Goal: Task Accomplishment & Management: Complete application form

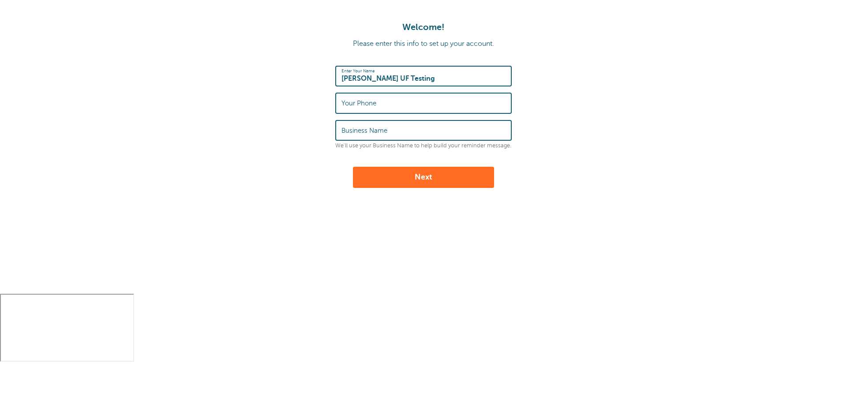
type input "[PERSON_NAME] UF Testing"
type input "59489484684"
click at [403, 136] on input "Business Name" at bounding box center [423, 130] width 164 height 19
type input "Userflow Testing"
click at [395, 173] on button "Next" at bounding box center [423, 177] width 141 height 21
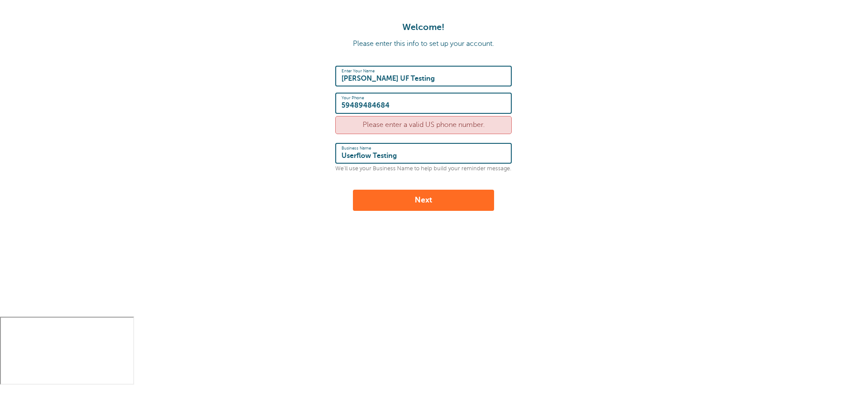
click at [411, 104] on input "59489484684" at bounding box center [423, 102] width 164 height 19
click at [414, 123] on div "Please enter a valid US phone number." at bounding box center [423, 125] width 176 height 18
drag, startPoint x: 414, startPoint y: 123, endPoint x: 490, endPoint y: 125, distance: 76.3
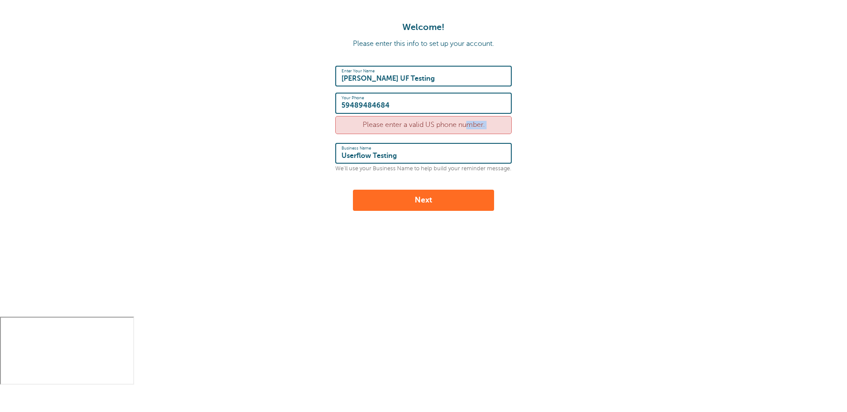
click at [490, 125] on div "Please enter a valid US phone number." at bounding box center [423, 125] width 176 height 18
copy div "valid US phone number."
click at [393, 105] on input "59489484684" at bounding box center [423, 102] width 164 height 19
paste input "212-555-123"
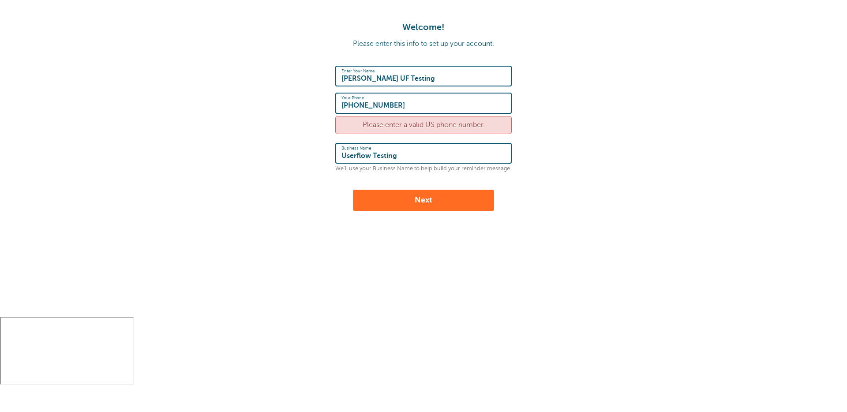
type input "[PHONE_NUMBER]"
click at [280, 142] on form "Enter Your Name Rudhra UF Testing Your Phone 212-555-1234 Please enter a valid …" at bounding box center [423, 138] width 829 height 145
click at [386, 196] on button "Next" at bounding box center [423, 200] width 141 height 21
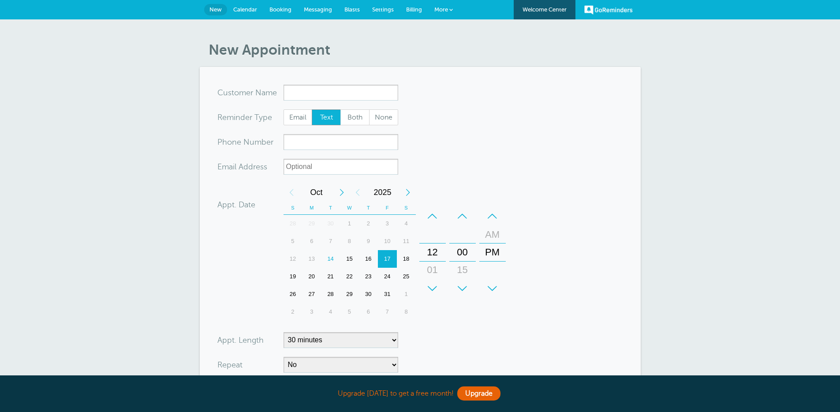
click at [332, 93] on input "x-no-autofill" at bounding box center [341, 93] width 115 height 16
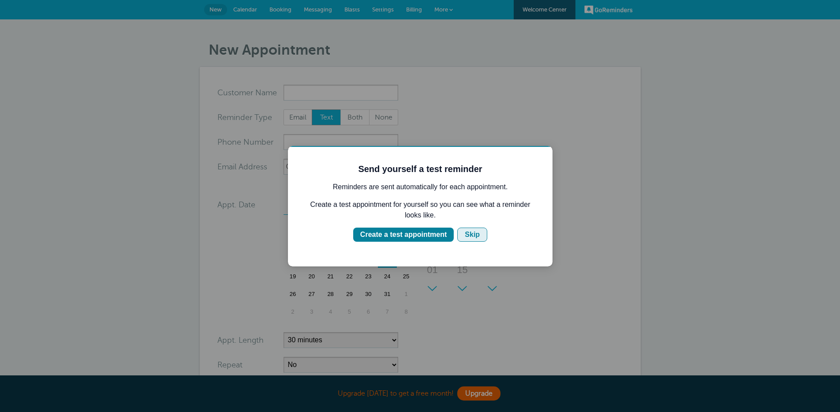
click at [474, 234] on div "Skip" at bounding box center [472, 234] width 15 height 11
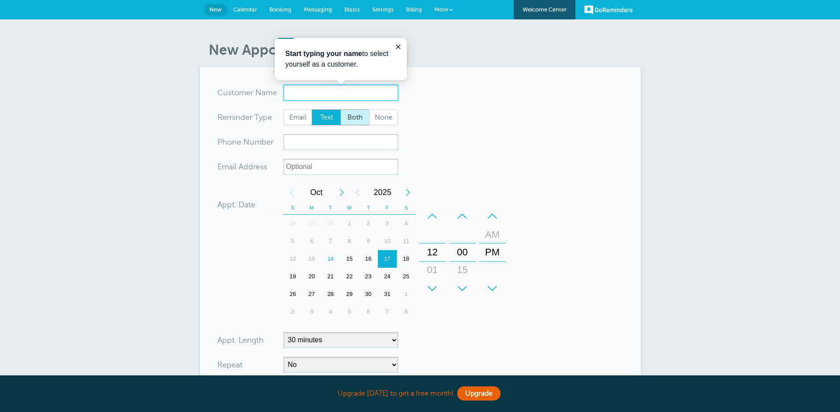
click at [349, 92] on input "x-no-autofill" at bounding box center [341, 93] width 115 height 16
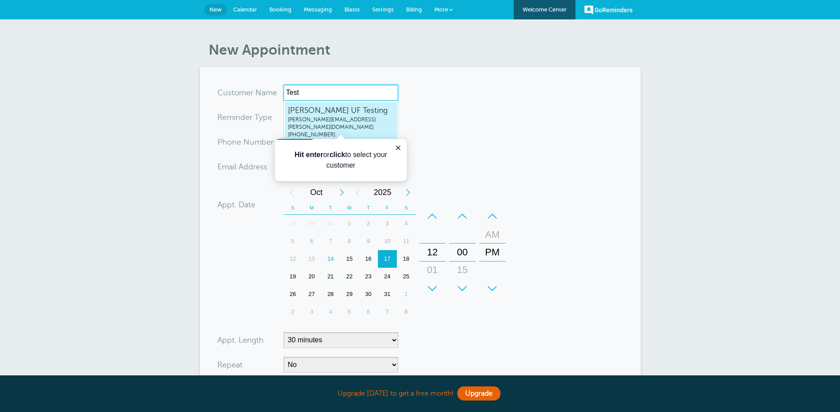
click at [333, 118] on span "rudhra.bharathy@userflow.com" at bounding box center [341, 123] width 106 height 15
type input "RudhraUFTestingrudhra.bharathy@userflow.com2125551234"
type input "Rudhra UF Testing"
type input "212-555-1234"
type input "rudhra.bharathy@userflow.com"
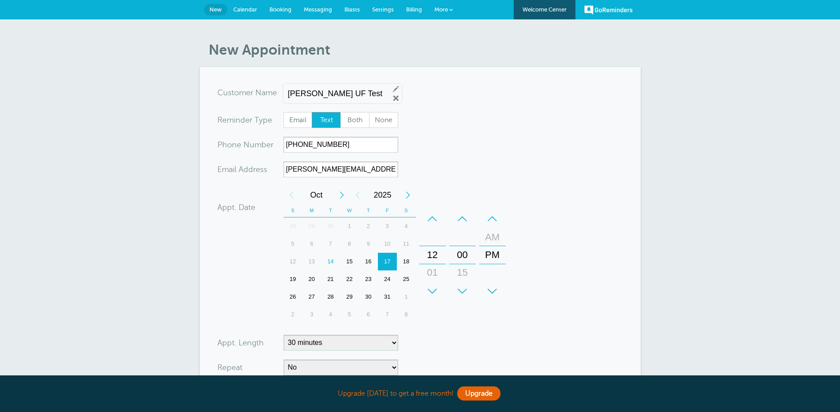
scroll to position [189, 0]
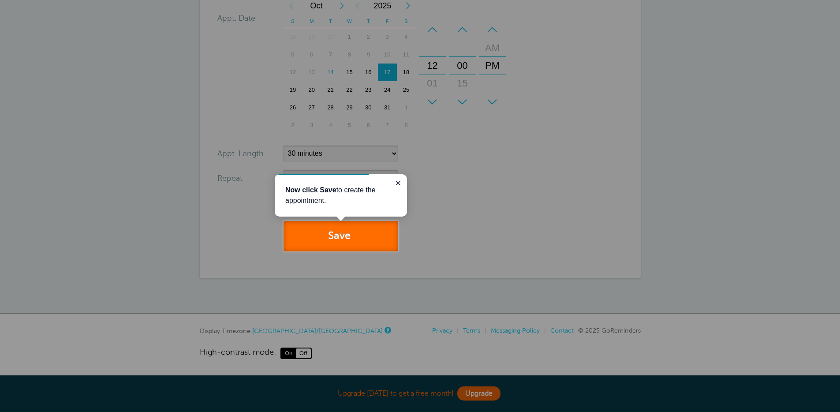
click at [340, 235] on button "Save" at bounding box center [341, 236] width 115 height 30
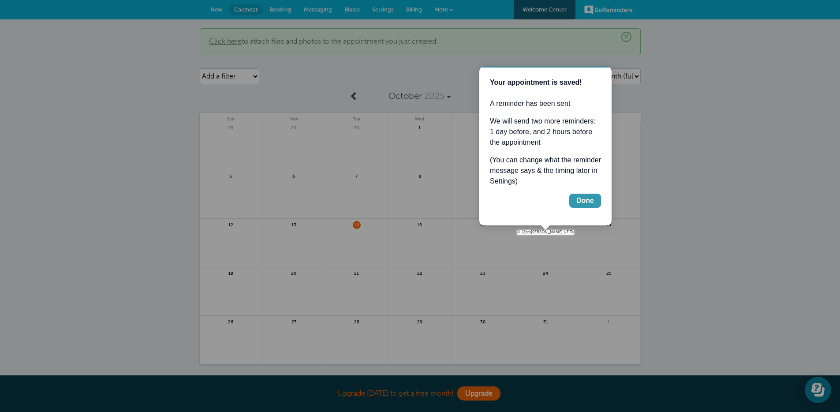
click at [586, 202] on div "Done" at bounding box center [585, 200] width 18 height 11
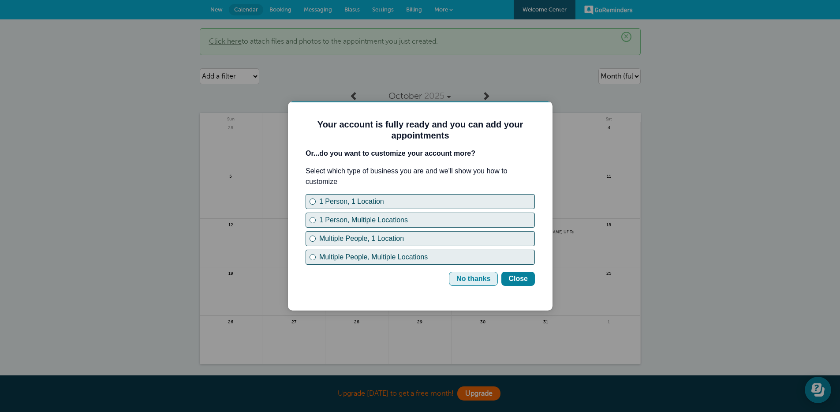
click at [464, 280] on div "No thanks" at bounding box center [473, 278] width 34 height 11
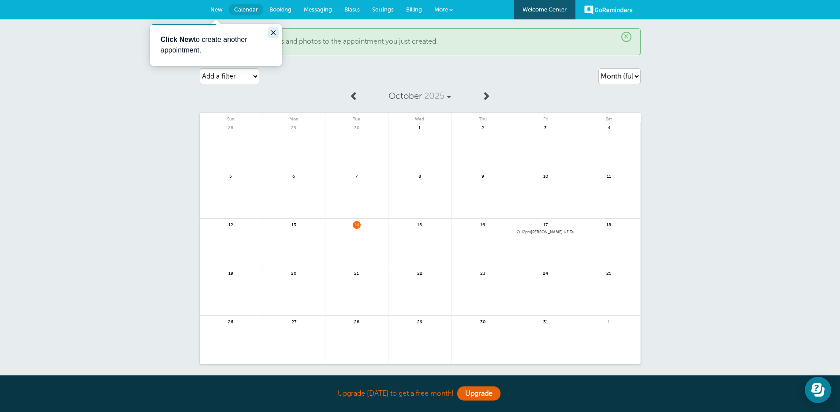
click at [271, 33] on icon "Close guide" at bounding box center [273, 32] width 7 height 7
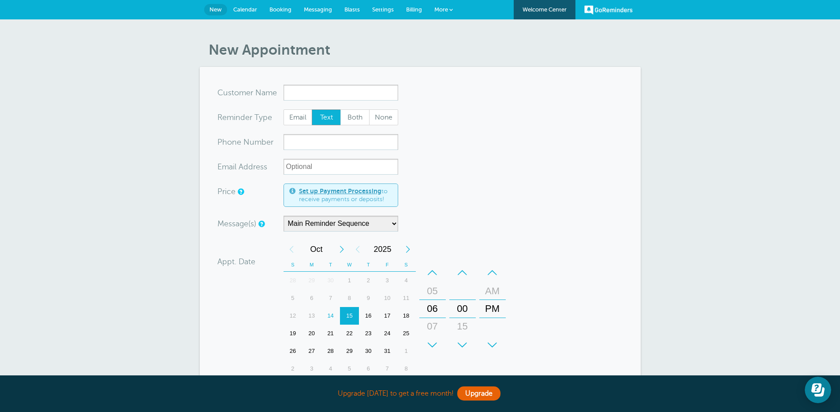
click at [343, 90] on input "x-no-autofill" at bounding box center [341, 93] width 115 height 16
click at [342, 93] on input "x-no-autofill" at bounding box center [341, 93] width 115 height 16
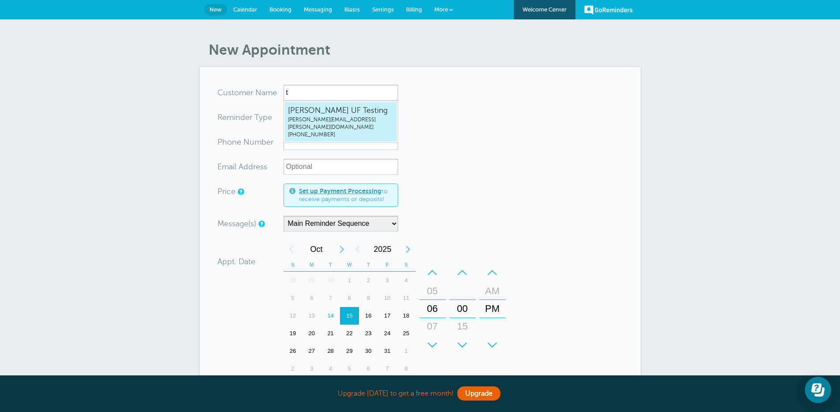
click at [353, 112] on span "Rudhra UF Testing" at bounding box center [341, 110] width 106 height 11
type input "RudhraUFTestingrudhra.bharathy@userflow.com2125551234"
type input "Rudhra UF Testing"
type input "(212) 555-1234"
type input "rudhra.bharathy@userflow.com"
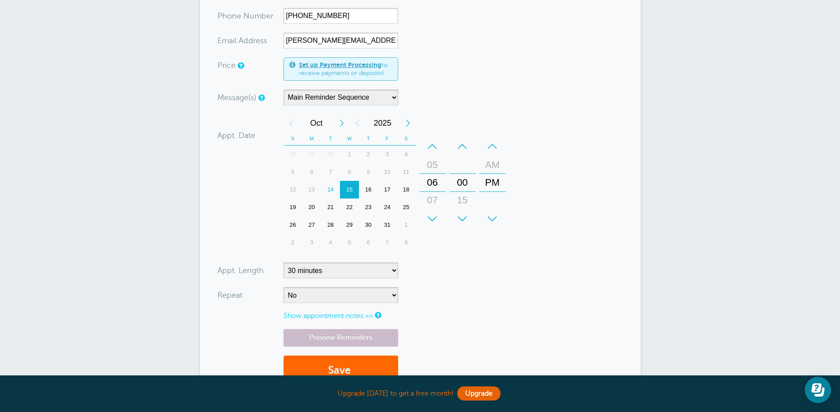
scroll to position [223, 0]
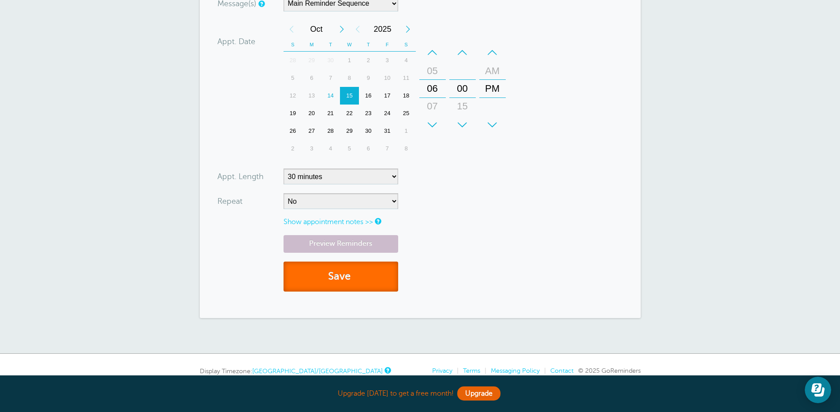
click at [369, 278] on button "Save" at bounding box center [341, 277] width 115 height 30
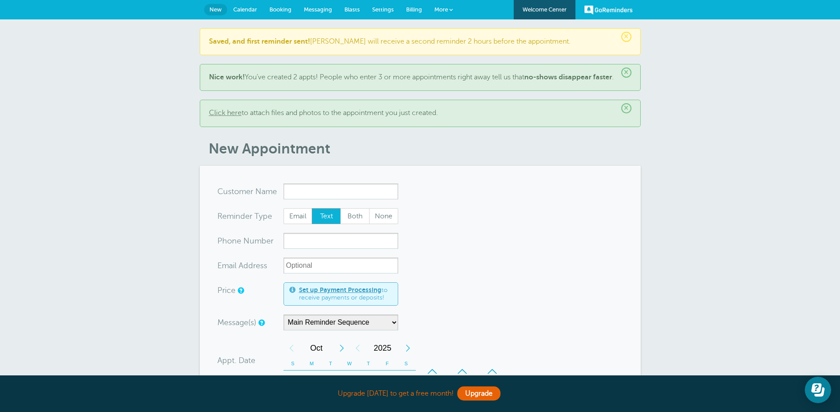
click at [329, 208] on form "You are creating a new customer. To use an existing customer select one from th…" at bounding box center [420, 401] width 406 height 436
click at [329, 199] on input "x-no-autofill" at bounding box center [341, 191] width 115 height 16
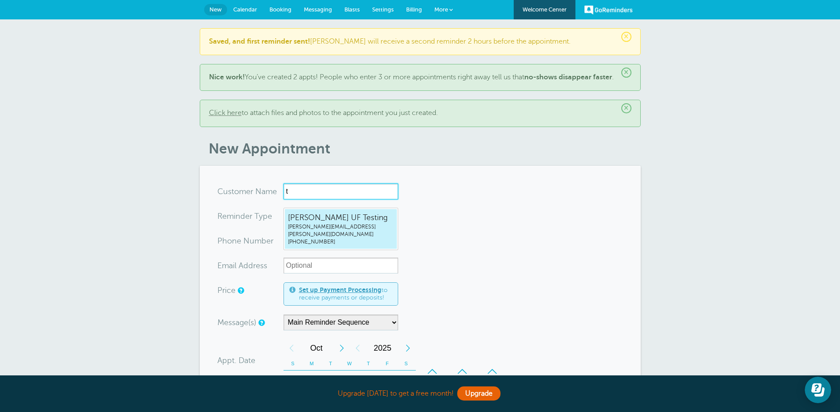
click at [332, 214] on span "Rudhra UF Testing" at bounding box center [341, 217] width 106 height 11
type input "RudhraUFTestingrudhra.bharathy@userflow.com2125551234"
type input "Rudhra UF Testing"
type input "(212) 555-1234"
type input "rudhra.bharathy@userflow.com"
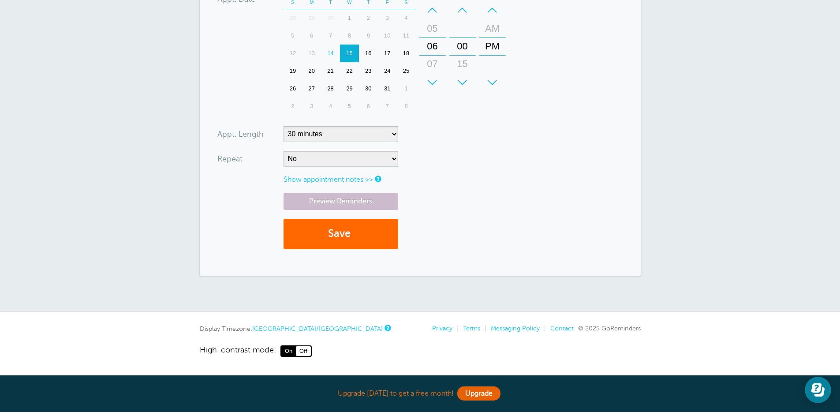
scroll to position [370, 0]
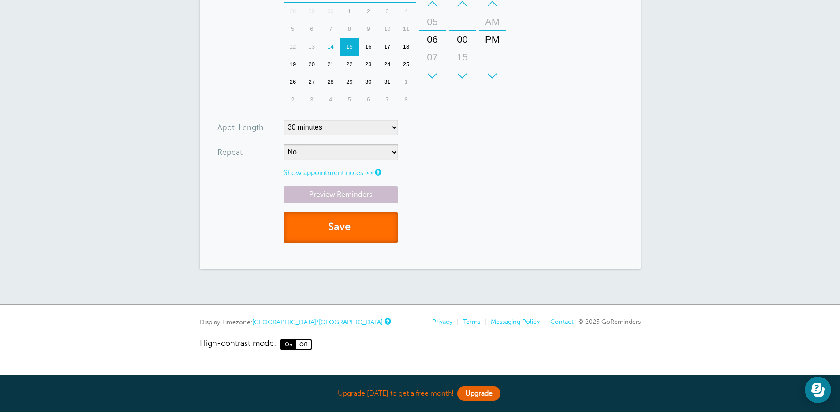
click at [375, 242] on button "Save" at bounding box center [341, 227] width 115 height 30
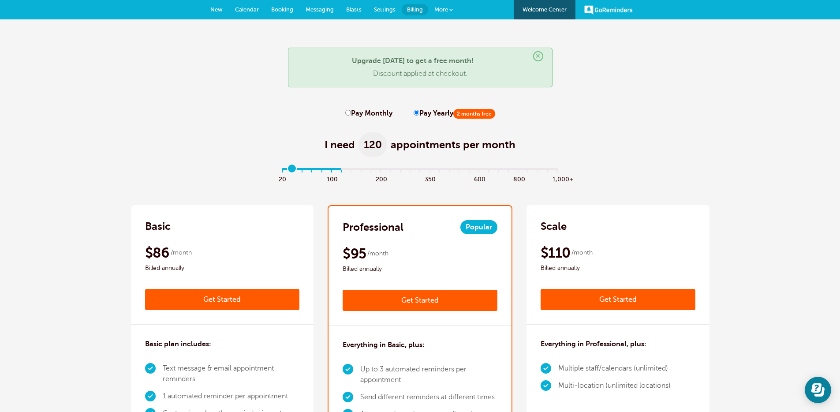
type input "0"
drag, startPoint x: 281, startPoint y: 166, endPoint x: 262, endPoint y: 171, distance: 19.5
click at [277, 171] on input "range" at bounding box center [419, 170] width 285 height 2
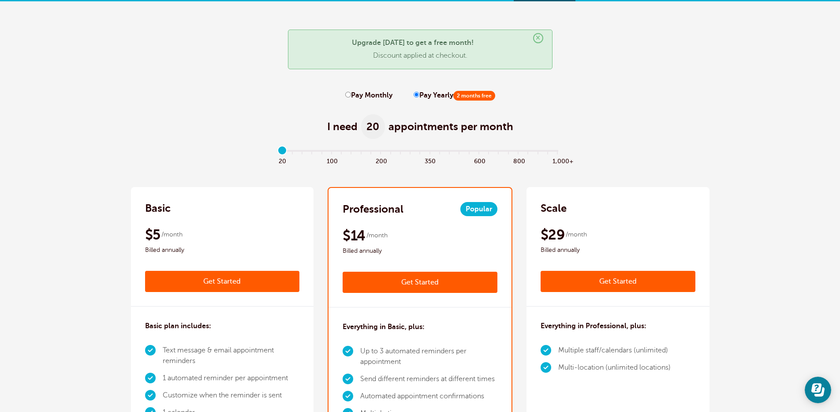
scroll to position [19, 0]
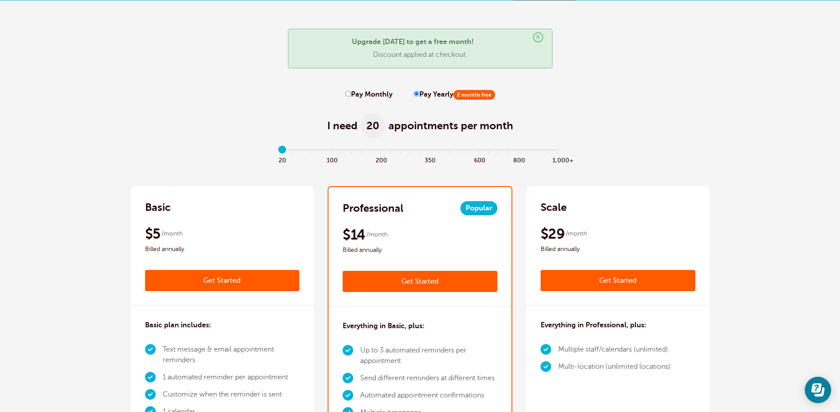
click at [365, 93] on label "Pay Monthly" at bounding box center [368, 94] width 47 height 8
click at [351, 93] on input "Pay Monthly" at bounding box center [348, 94] width 6 height 6
radio input "true"
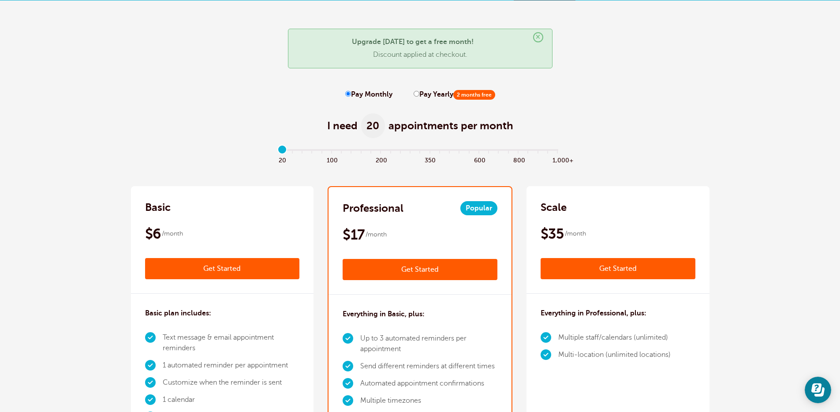
click at [431, 92] on label "Pay Yearly 2 months free" at bounding box center [455, 94] width 82 height 8
click at [419, 92] on input "Pay Yearly 2 months free" at bounding box center [417, 94] width 6 height 6
radio input "true"
